Goal: Information Seeking & Learning: Learn about a topic

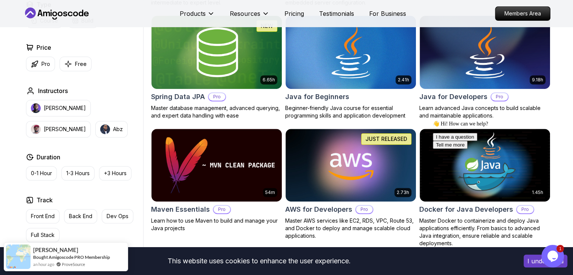
scroll to position [377, 0]
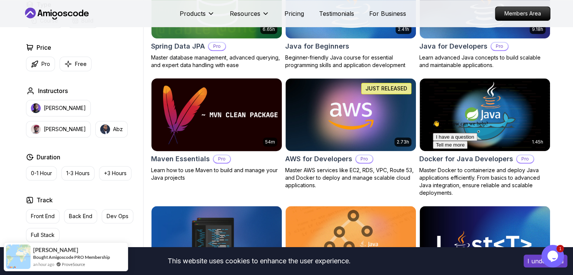
scroll to position [415, 0]
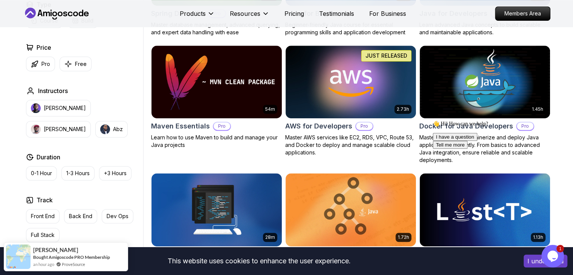
click at [533, 265] on button "I understand" at bounding box center [546, 261] width 44 height 13
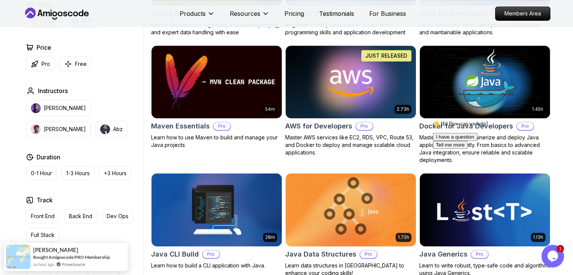
click at [433, 121] on icon "Chat attention grabber" at bounding box center [433, 121] width 0 height 0
click at [134, 243] on div "Type Course Build Price Pro Free Instructors [PERSON_NAME] [PERSON_NAME] Durati…" at bounding box center [83, 142] width 120 height 285
click at [135, 247] on div "Type Course Build Price Pro Free Instructors [PERSON_NAME] [PERSON_NAME] Durati…" at bounding box center [83, 142] width 120 height 285
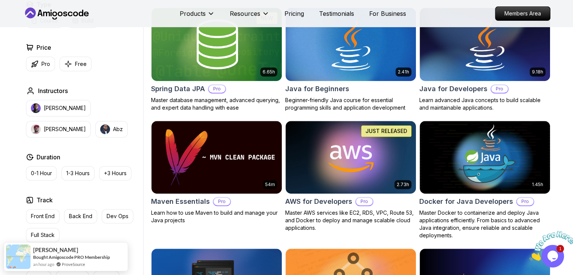
scroll to position [226, 0]
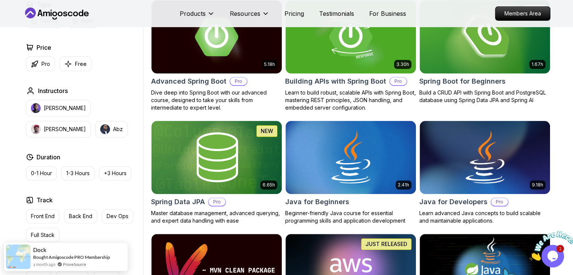
click at [530, 256] on icon "Close" at bounding box center [530, 259] width 0 height 6
click at [336, 200] on h2 "Java for Beginners" at bounding box center [317, 202] width 64 height 11
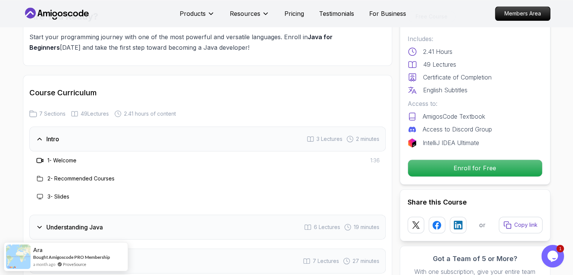
scroll to position [1056, 0]
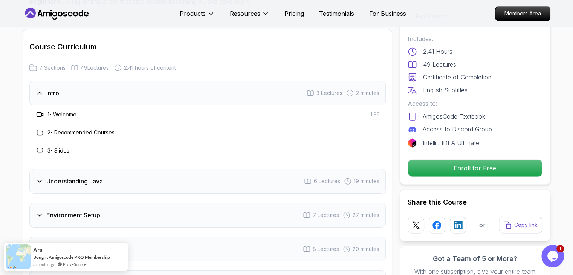
click at [253, 203] on div "Environment Setup 7 Lectures 27 minutes" at bounding box center [207, 215] width 357 height 25
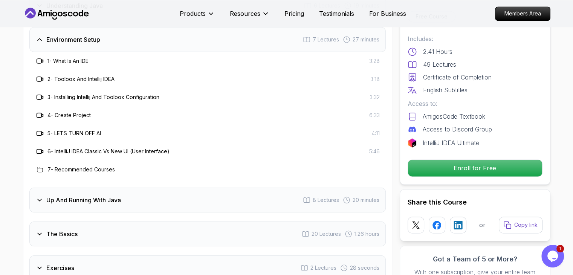
scroll to position [1244, 0]
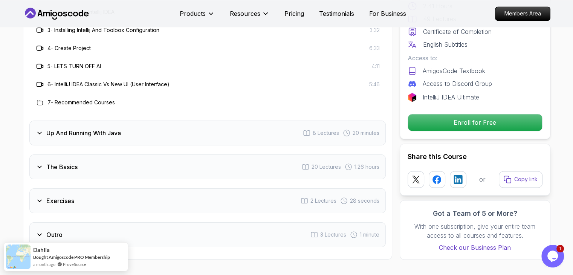
click at [176, 155] on div "The Basics 20 Lectures 1.26 hours" at bounding box center [207, 167] width 357 height 25
